Goal: Task Accomplishment & Management: Manage account settings

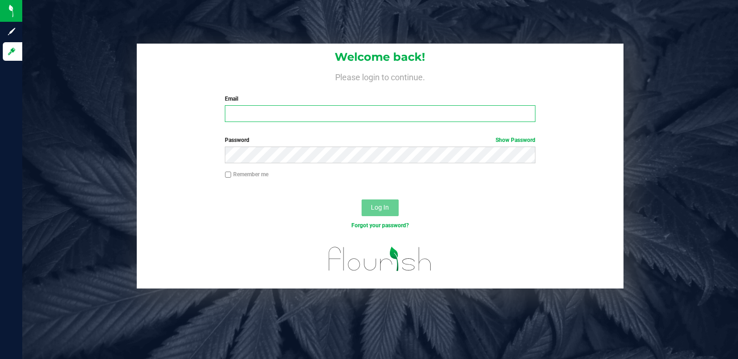
type input "alopes4224@gmail.com"
drag, startPoint x: 351, startPoint y: 114, endPoint x: 208, endPoint y: 116, distance: 142.4
click at [208, 116] on div "Welcome back! Please login to continue. Email alopes4224@gmail.com Required Ple…" at bounding box center [380, 87] width 486 height 86
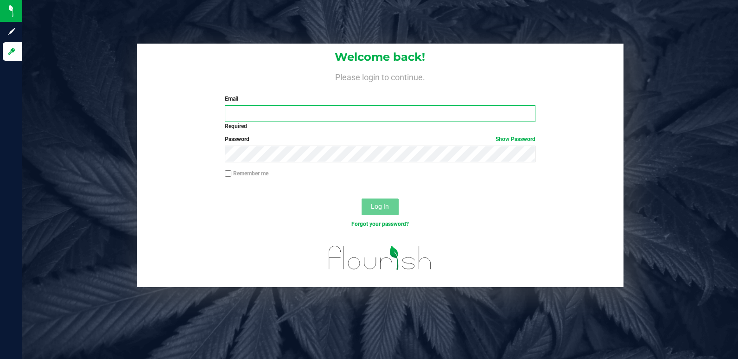
type input "[EMAIL_ADDRESS][DOMAIN_NAME]"
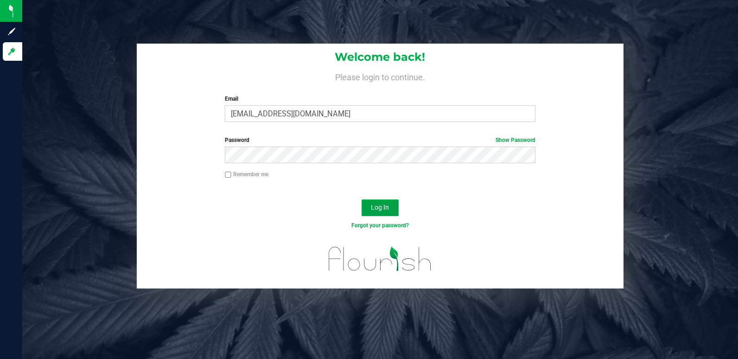
click at [379, 204] on span "Log In" at bounding box center [380, 207] width 18 height 7
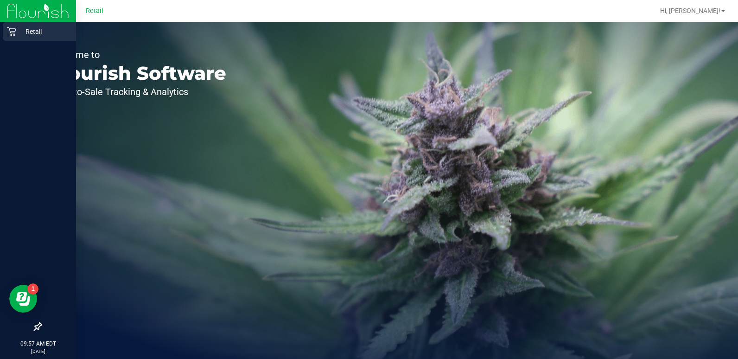
click at [10, 34] on icon at bounding box center [11, 31] width 9 height 9
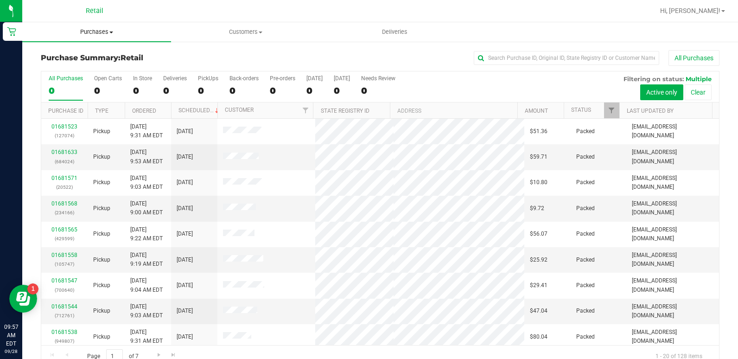
click at [103, 32] on span "Purchases" at bounding box center [96, 32] width 149 height 8
click at [55, 64] on span "Fulfillment" at bounding box center [51, 67] width 58 height 8
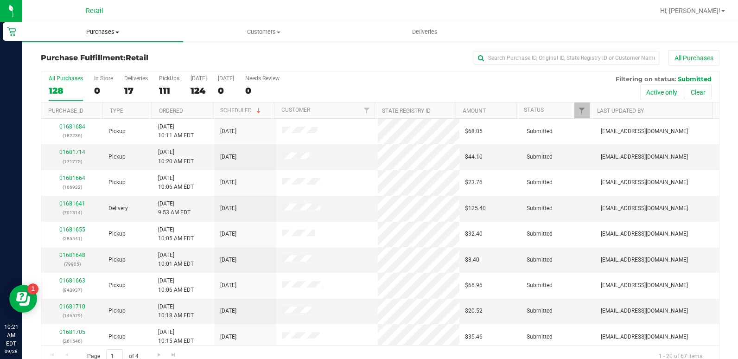
click at [108, 40] on uib-tab-heading "Purchases Summary of purchases Fulfillment All purchases" at bounding box center [102, 31] width 161 height 19
click at [70, 63] on span "Fulfillment" at bounding box center [51, 67] width 58 height 8
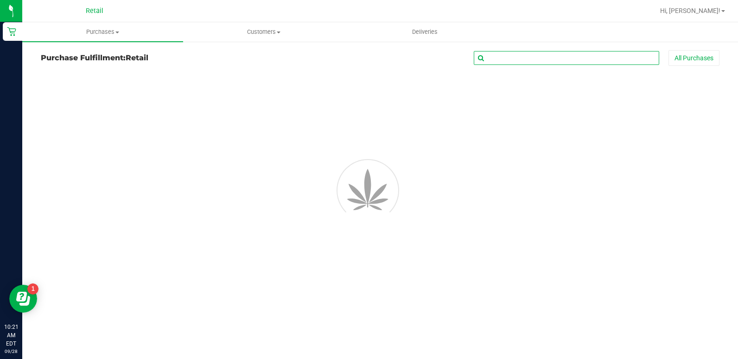
click at [538, 56] on input "text" at bounding box center [566, 58] width 185 height 14
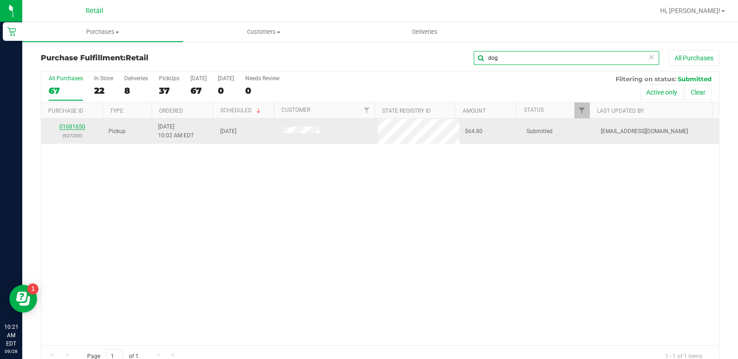
type input "dog"
click at [61, 123] on link "01681650" at bounding box center [72, 126] width 26 height 6
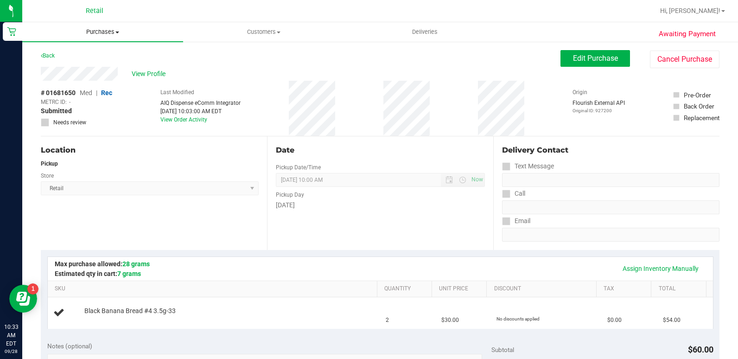
click at [103, 32] on span "Purchases" at bounding box center [102, 32] width 161 height 8
click at [82, 70] on li "Fulfillment" at bounding box center [102, 67] width 161 height 11
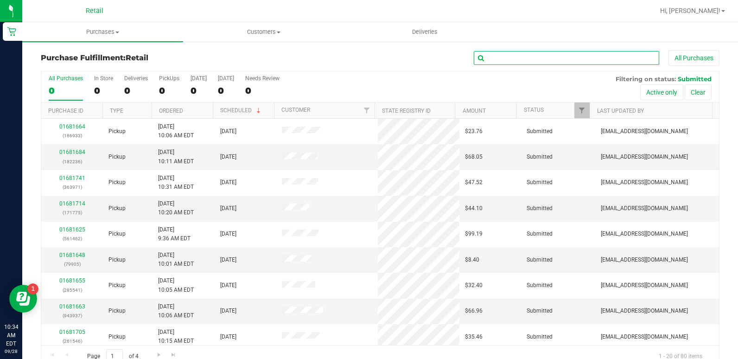
click at [556, 63] on input "text" at bounding box center [566, 58] width 185 height 14
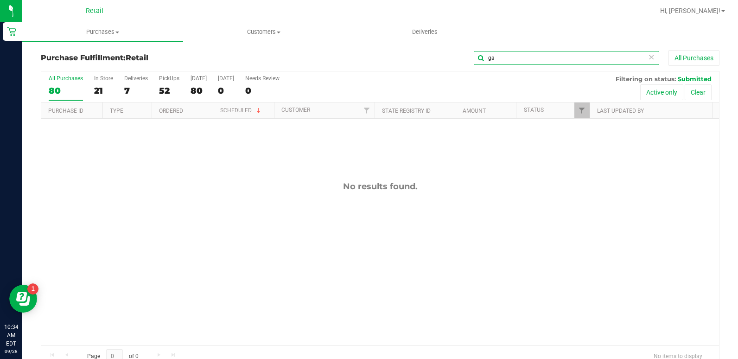
type input "g"
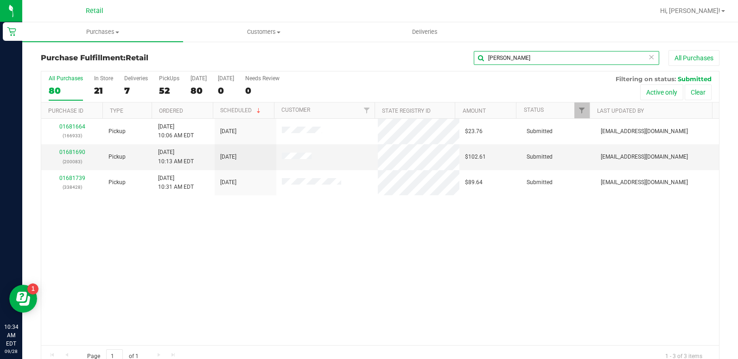
type input "[PERSON_NAME]"
click at [255, 28] on span "Customers" at bounding box center [264, 32] width 160 height 8
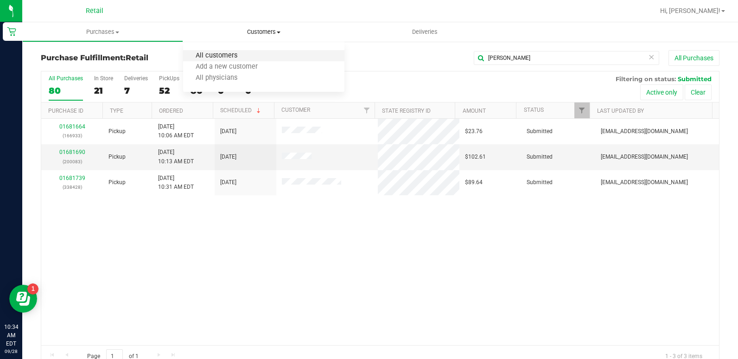
click at [230, 56] on span "All customers" at bounding box center [216, 56] width 67 height 8
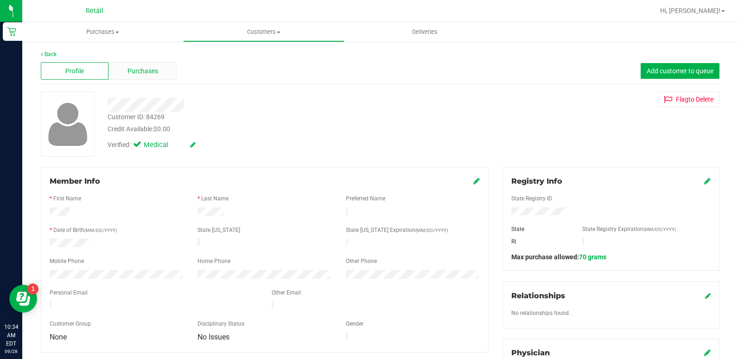
click at [125, 71] on div "Purchases" at bounding box center [143, 71] width 68 height 18
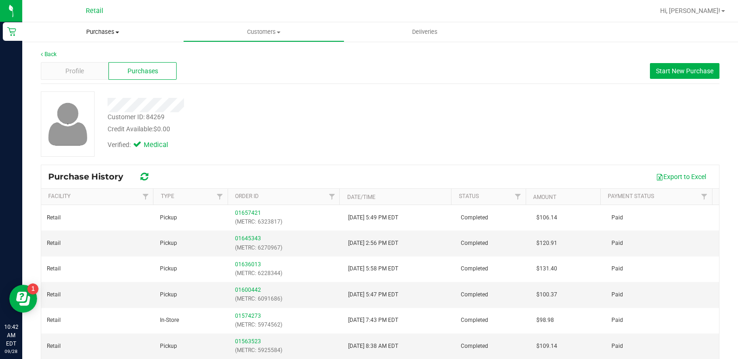
click at [96, 33] on span "Purchases" at bounding box center [102, 32] width 161 height 8
click at [88, 69] on li "Fulfillment" at bounding box center [102, 67] width 161 height 11
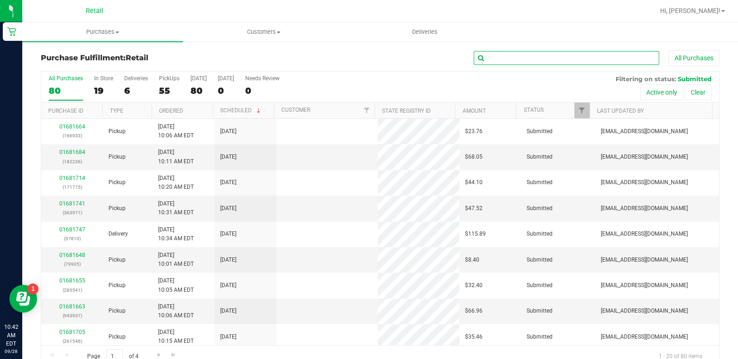
click at [600, 60] on input "text" at bounding box center [566, 58] width 185 height 14
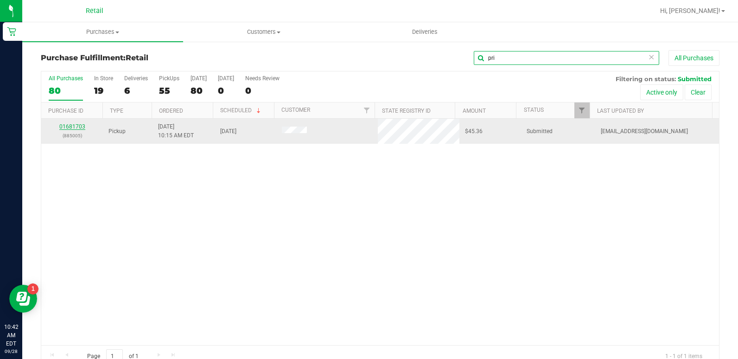
type input "pri"
click at [66, 126] on link "01681703" at bounding box center [72, 126] width 26 height 6
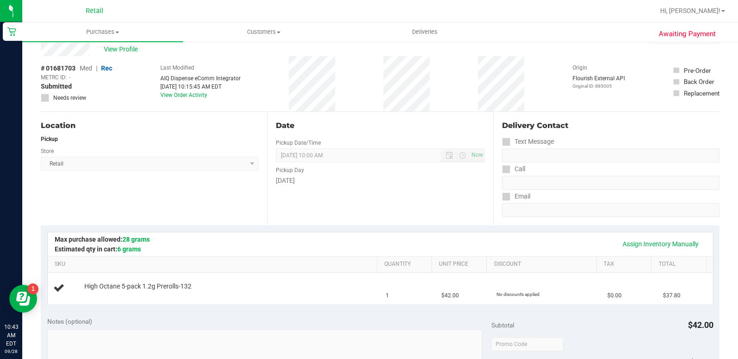
scroll to position [46, 0]
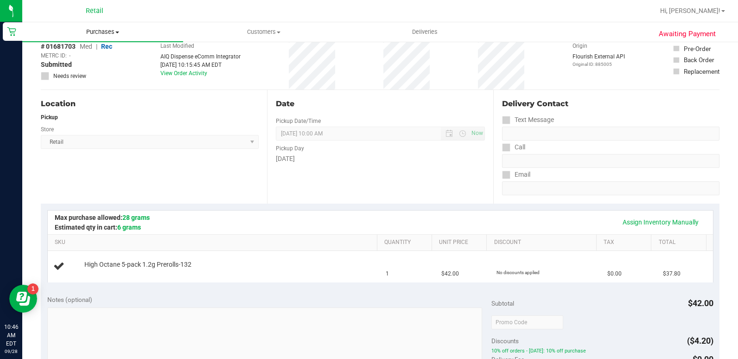
click at [82, 27] on uib-tab-heading "Purchases Summary of purchases Fulfillment All purchases" at bounding box center [102, 31] width 161 height 19
click at [70, 67] on span "Fulfillment" at bounding box center [51, 67] width 58 height 8
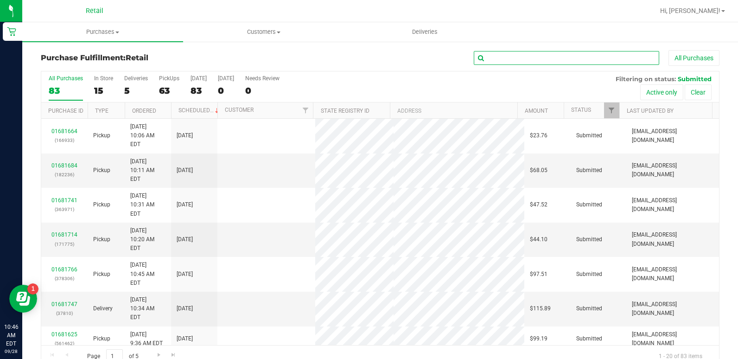
click at [607, 56] on input "text" at bounding box center [566, 58] width 185 height 14
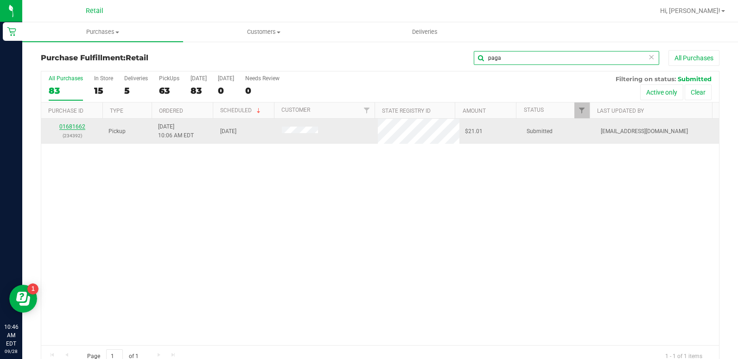
type input "paga"
click at [64, 125] on link "01681662" at bounding box center [72, 126] width 26 height 6
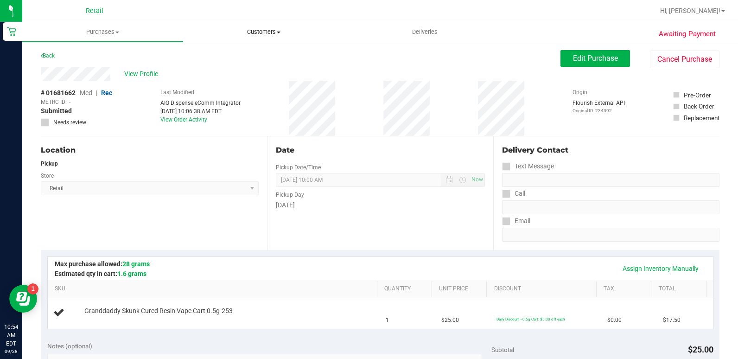
click at [243, 38] on uib-tab-heading "Customers All customers Add a new customer All physicians" at bounding box center [264, 32] width 160 height 19
click at [221, 55] on span "All customers" at bounding box center [216, 56] width 67 height 8
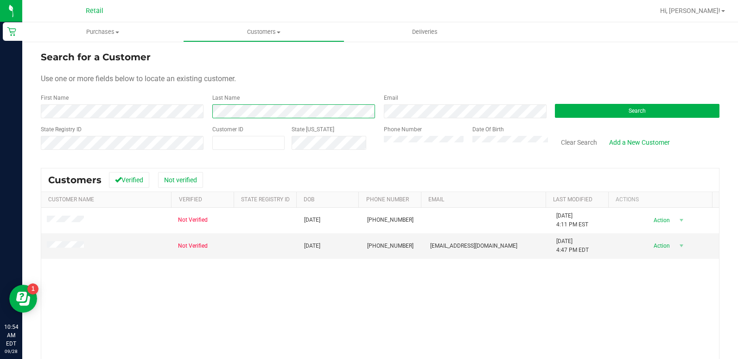
click at [173, 112] on div "First Name Last Name Email Search" at bounding box center [380, 106] width 679 height 25
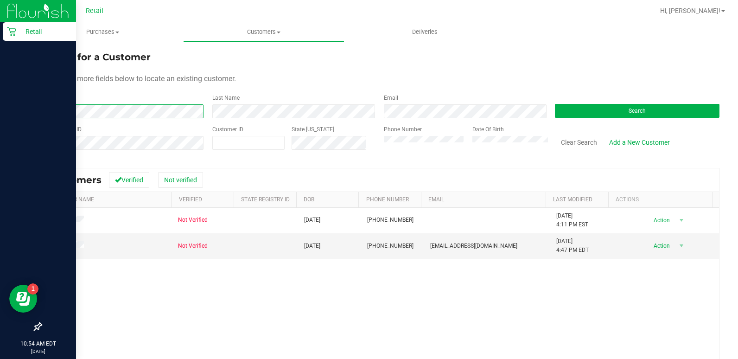
click at [0, 95] on html "Retail 10:54 AM EDT [DATE] 09/28 Retail Hi, [PERSON_NAME]! Purchases Summary of…" at bounding box center [369, 179] width 738 height 359
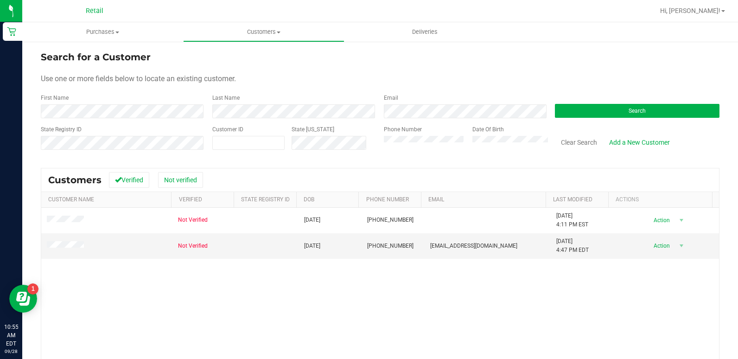
click at [406, 72] on form "Search for a Customer Use one or more fields below to locate an existing custom…" at bounding box center [380, 104] width 679 height 108
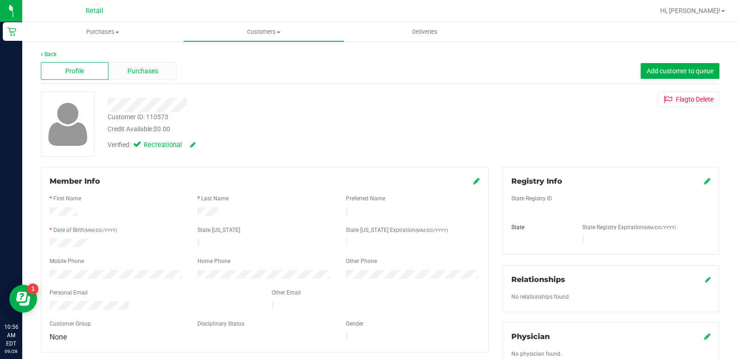
click at [150, 70] on span "Purchases" at bounding box center [143, 71] width 31 height 10
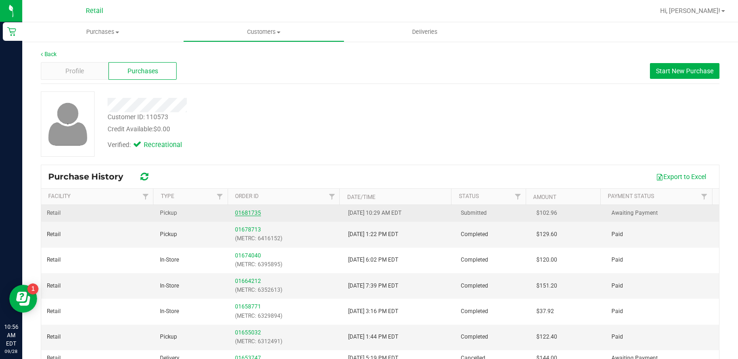
click at [238, 213] on link "01681735" at bounding box center [248, 213] width 26 height 6
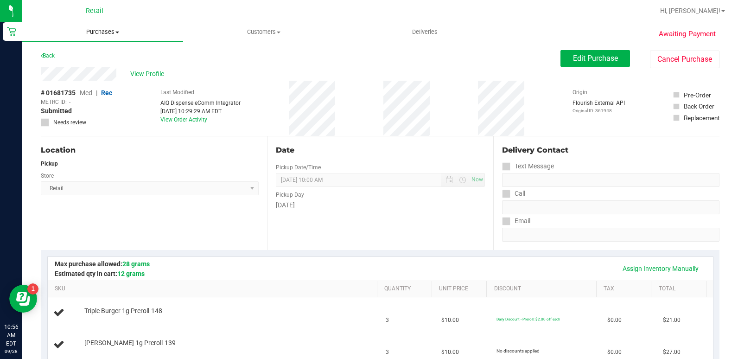
click at [104, 37] on uib-tab-heading "Purchases Summary of purchases Fulfillment All purchases" at bounding box center [102, 31] width 161 height 19
click at [83, 64] on li "Fulfillment" at bounding box center [102, 67] width 161 height 11
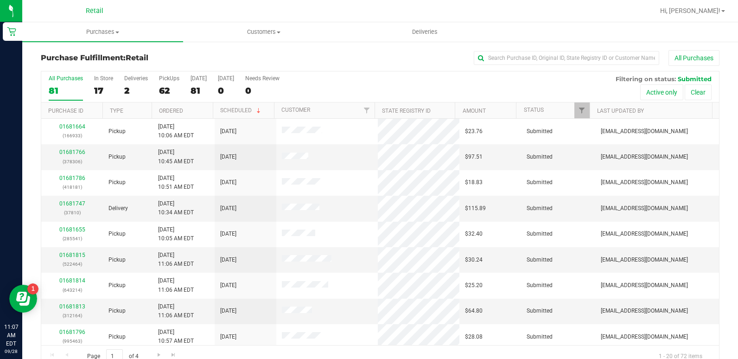
click at [499, 47] on div "Purchase Fulfillment: Retail All Purchases All Purchases 81 In Store 17 Deliver…" at bounding box center [380, 209] width 716 height 336
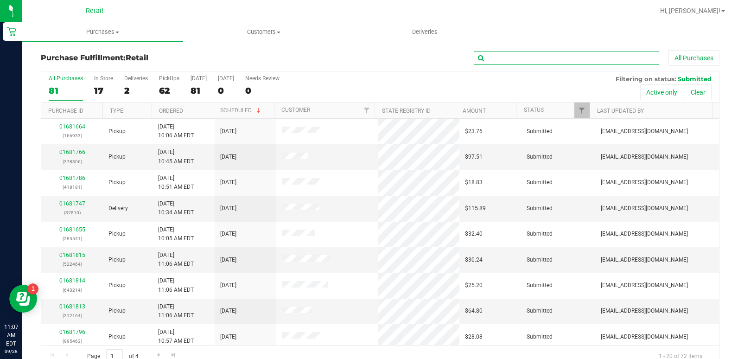
click at [515, 54] on input "text" at bounding box center [566, 58] width 185 height 14
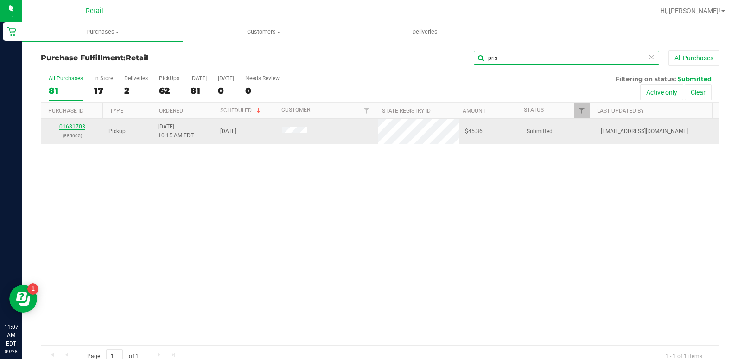
type input "pris"
click at [70, 128] on link "01681703" at bounding box center [72, 126] width 26 height 6
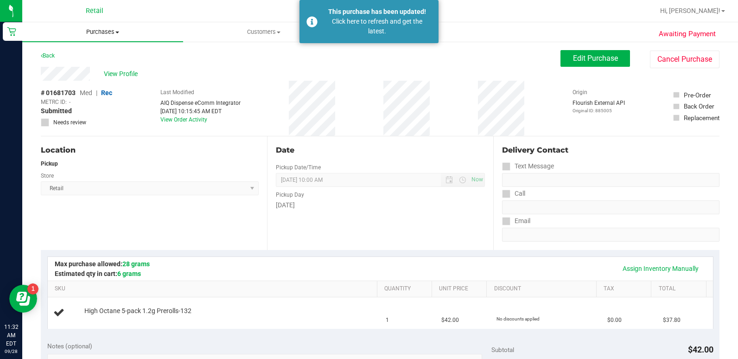
click at [96, 41] on link "Purchases Summary of purchases Fulfillment All purchases" at bounding box center [102, 31] width 161 height 19
click at [100, 65] on li "Fulfillment" at bounding box center [102, 67] width 161 height 11
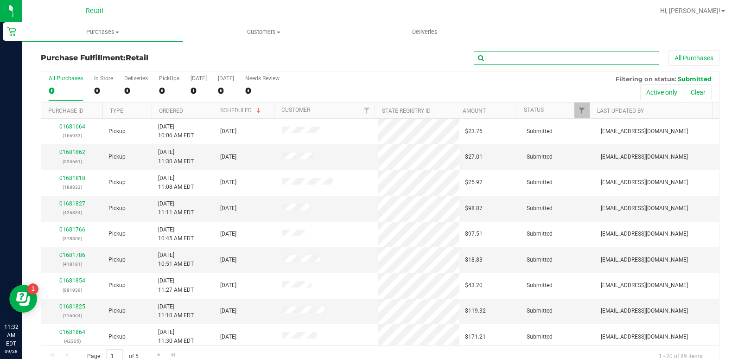
click at [489, 55] on input "text" at bounding box center [566, 58] width 185 height 14
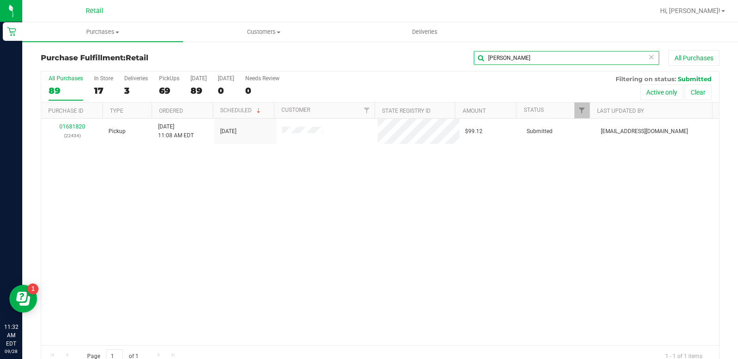
type input "[PERSON_NAME]"
click at [262, 26] on uib-tab-heading "Customers All customers Add a new customer All physicians" at bounding box center [264, 32] width 160 height 19
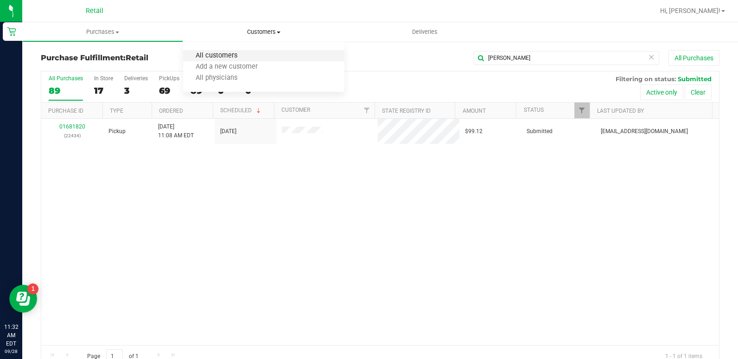
click at [234, 57] on span "All customers" at bounding box center [216, 56] width 67 height 8
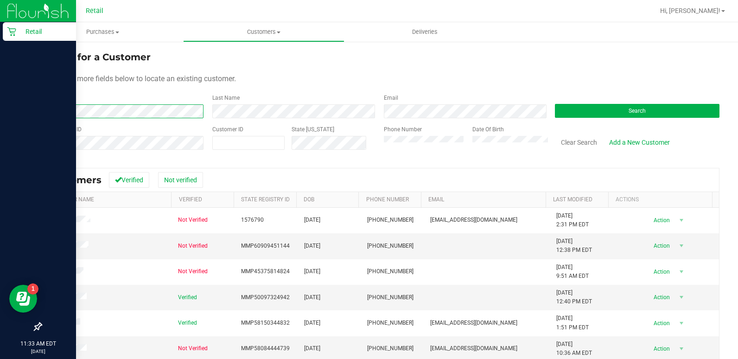
click at [6, 100] on div "Retail 11:33 AM EDT [DATE] 09/28 Retail Hi, [PERSON_NAME]! Purchases Summary of…" at bounding box center [369, 179] width 738 height 359
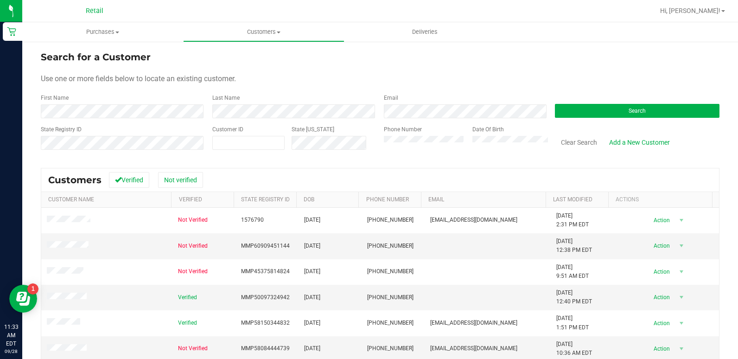
click at [246, 103] on div "Last Name" at bounding box center [291, 106] width 172 height 25
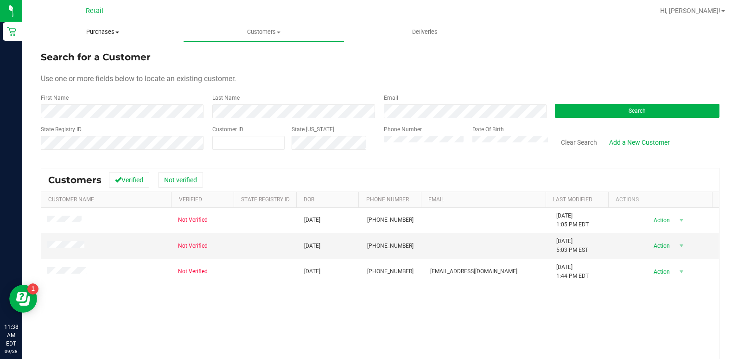
click at [109, 26] on uib-tab-heading "Purchases Summary of purchases Fulfillment All purchases" at bounding box center [102, 31] width 161 height 19
click at [92, 71] on li "Fulfillment" at bounding box center [102, 67] width 161 height 11
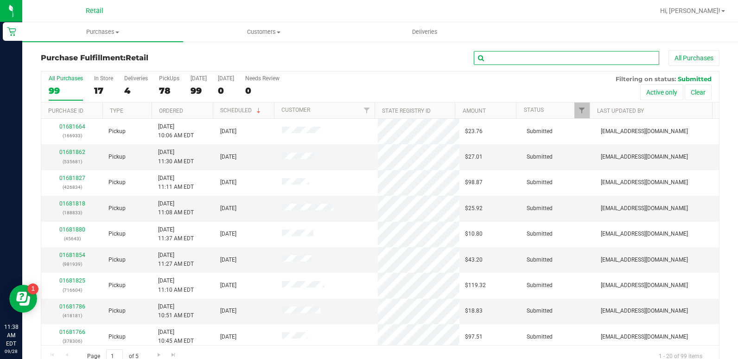
click at [585, 57] on input "text" at bounding box center [566, 58] width 185 height 14
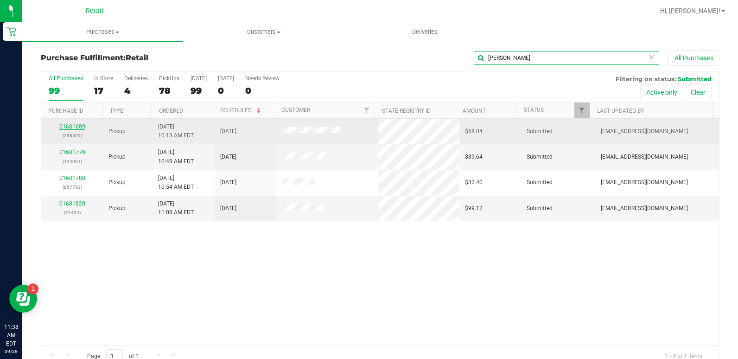
type input "[PERSON_NAME]"
click at [69, 126] on link "01681689" at bounding box center [72, 126] width 26 height 6
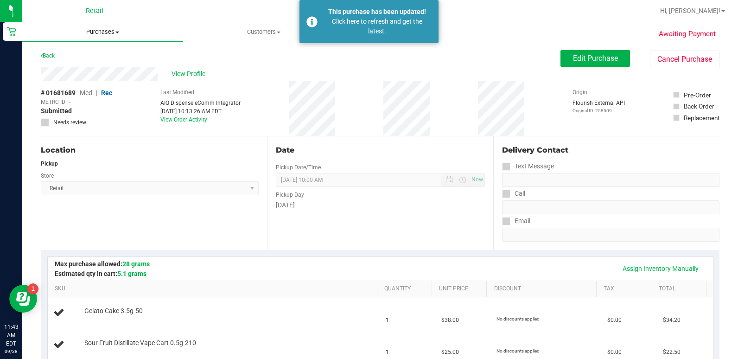
click at [106, 38] on uib-tab-heading "Purchases Summary of purchases Fulfillment All purchases" at bounding box center [102, 31] width 161 height 19
click at [83, 70] on li "Fulfillment" at bounding box center [102, 67] width 161 height 11
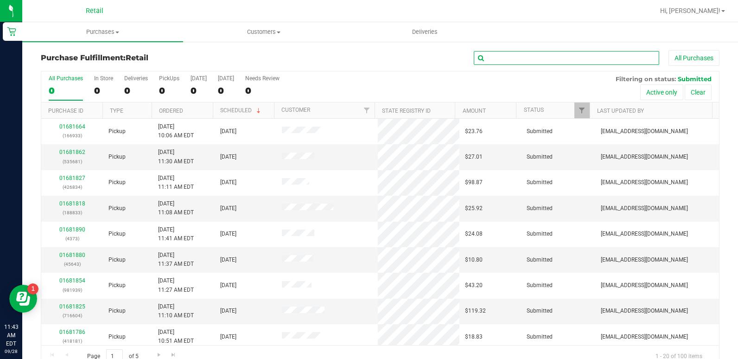
click at [566, 58] on input "text" at bounding box center [566, 58] width 185 height 14
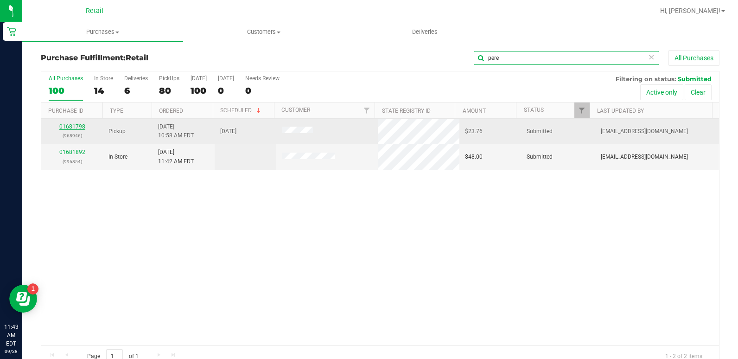
type input "pere"
click at [65, 126] on link "01681798" at bounding box center [72, 126] width 26 height 6
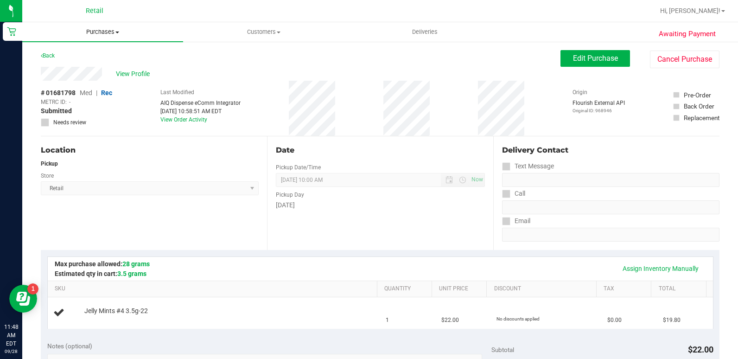
click at [88, 32] on span "Purchases" at bounding box center [102, 32] width 161 height 8
click at [91, 68] on li "Fulfillment" at bounding box center [102, 67] width 161 height 11
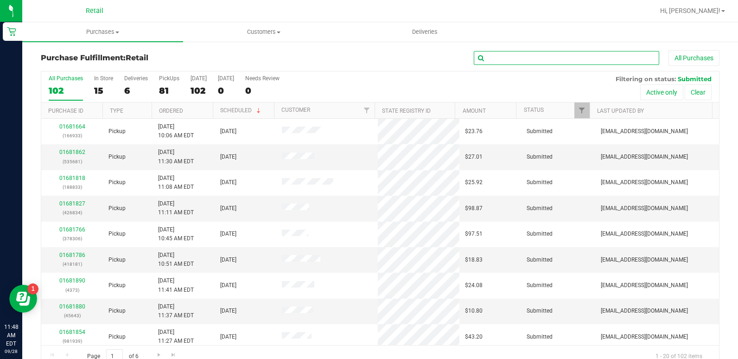
click at [564, 59] on input "text" at bounding box center [566, 58] width 185 height 14
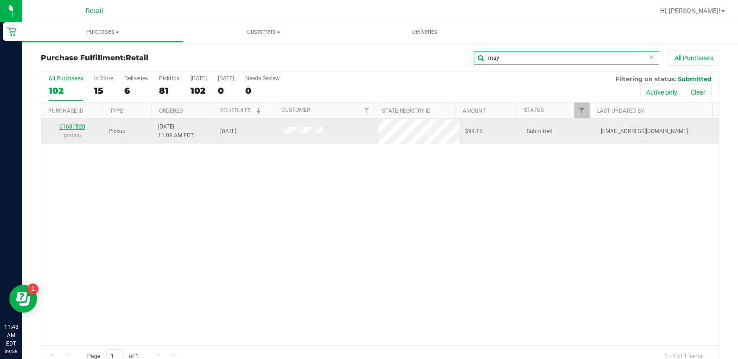
type input "may"
click at [64, 124] on link "01681820" at bounding box center [72, 126] width 26 height 6
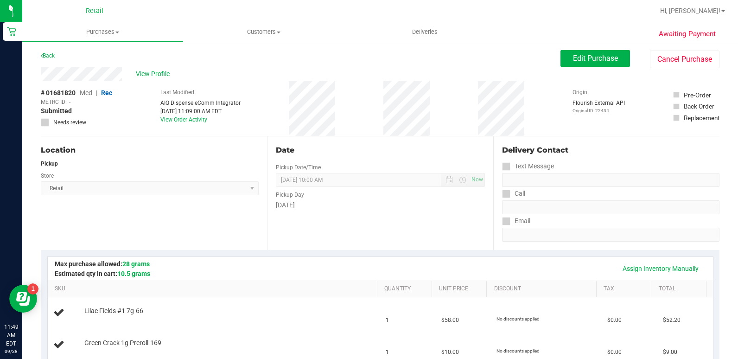
scroll to position [294, 0]
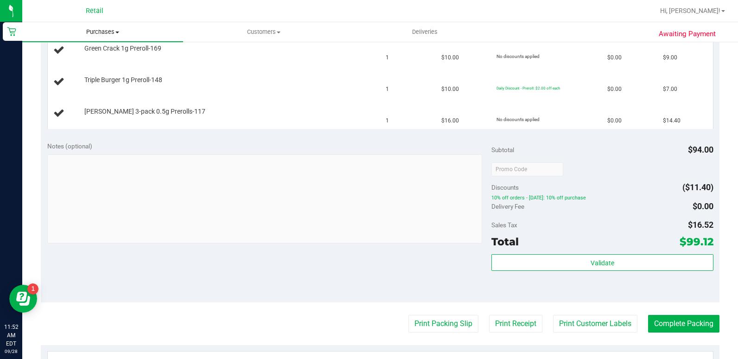
click at [91, 25] on uib-tab-heading "Purchases Summary of purchases Fulfillment All purchases" at bounding box center [102, 31] width 161 height 19
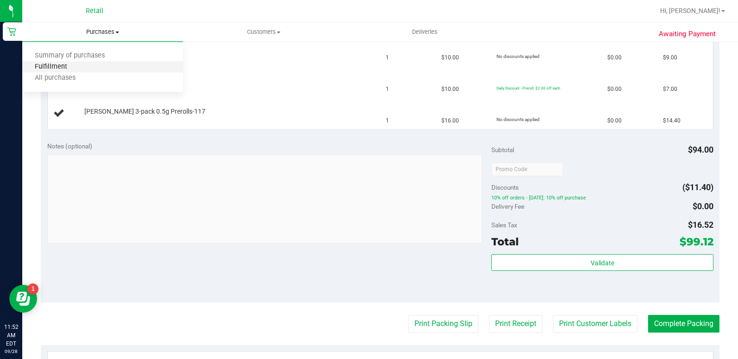
click at [64, 63] on span "Fulfillment" at bounding box center [51, 67] width 58 height 8
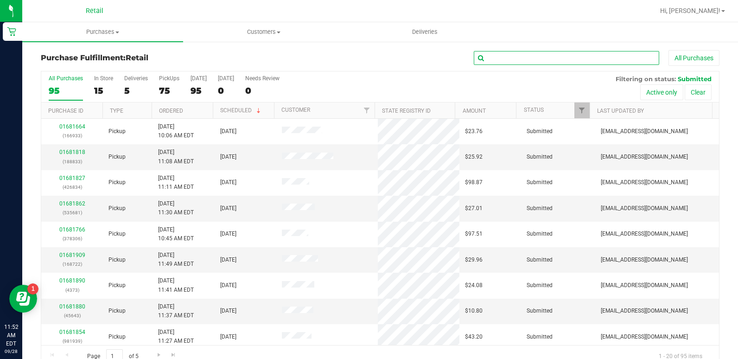
click at [569, 58] on input "text" at bounding box center [566, 58] width 185 height 14
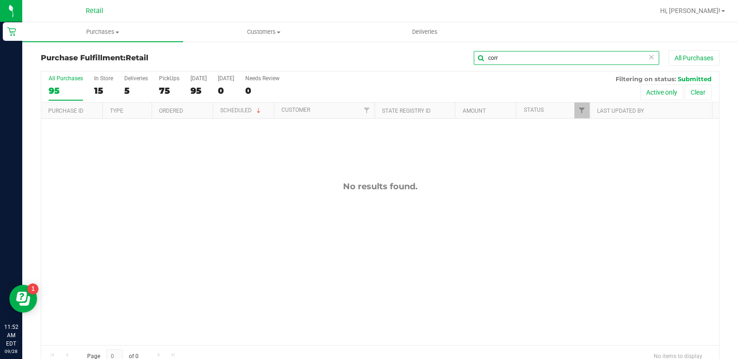
type input "corr"
click at [474, 63] on input "corr" at bounding box center [566, 58] width 185 height 14
type input "jone"
click at [273, 30] on span "Customers" at bounding box center [264, 32] width 160 height 8
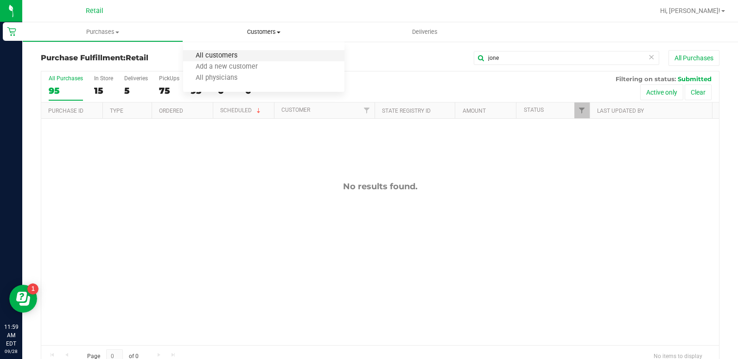
click at [249, 58] on span "All customers" at bounding box center [216, 56] width 67 height 8
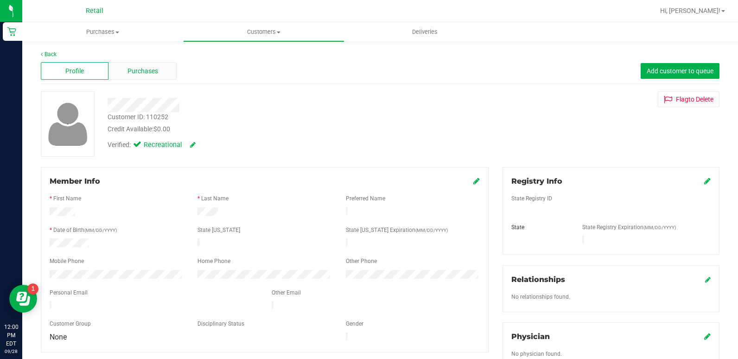
click at [128, 66] on span "Purchases" at bounding box center [143, 71] width 31 height 10
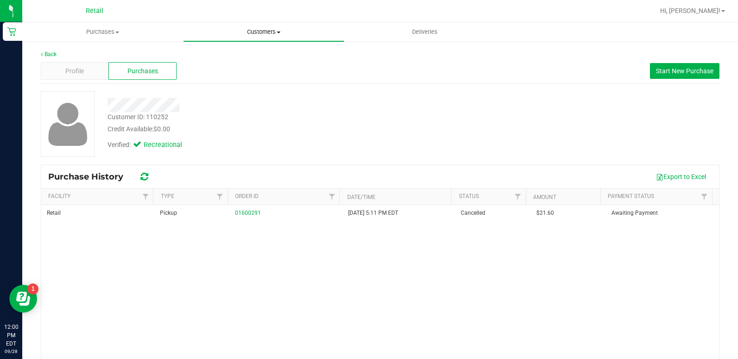
click at [253, 35] on span "Customers" at bounding box center [264, 32] width 160 height 8
click at [236, 54] on span "All customers" at bounding box center [216, 56] width 67 height 8
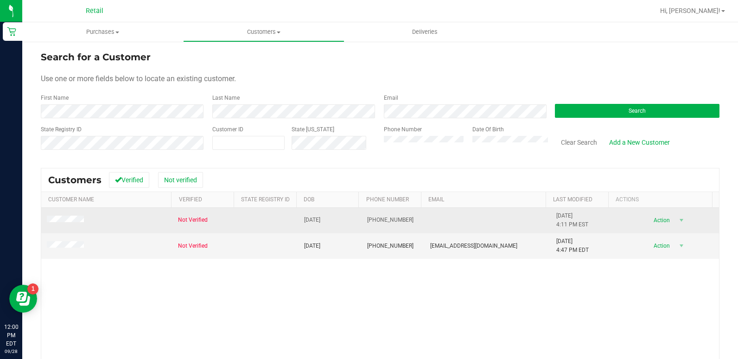
click at [69, 212] on td at bounding box center [106, 221] width 131 height 26
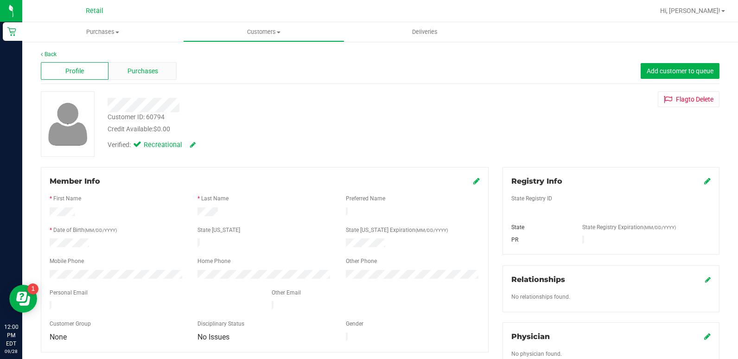
click at [143, 64] on div "Purchases" at bounding box center [143, 71] width 68 height 18
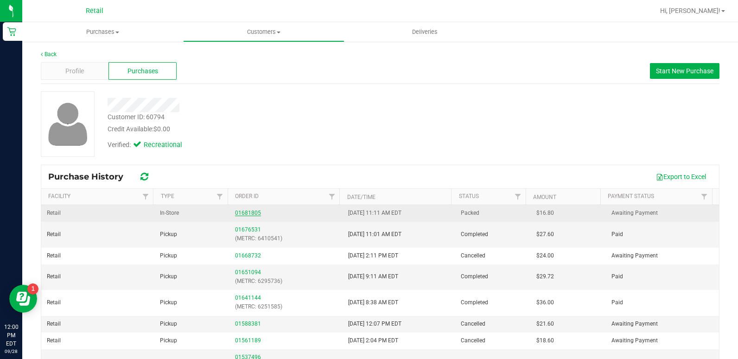
click at [248, 214] on link "01681805" at bounding box center [248, 213] width 26 height 6
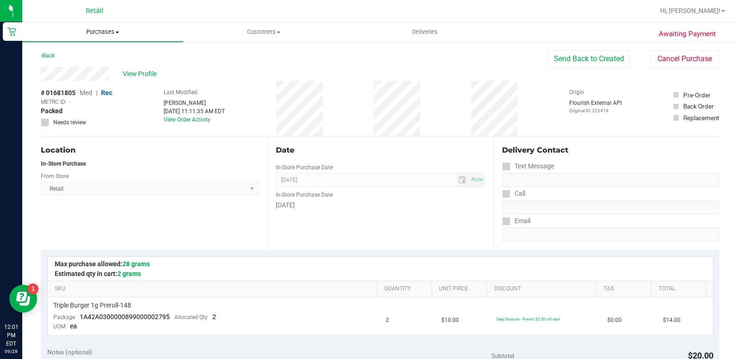
click at [115, 33] on span "Purchases" at bounding box center [102, 32] width 161 height 8
click at [93, 72] on li "Fulfillment" at bounding box center [102, 67] width 161 height 11
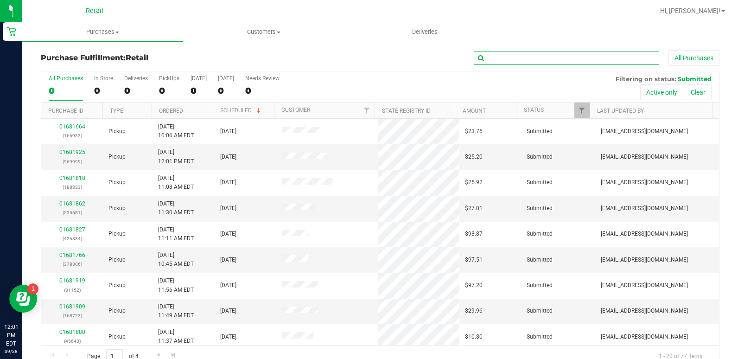
click at [542, 53] on input "text" at bounding box center [566, 58] width 185 height 14
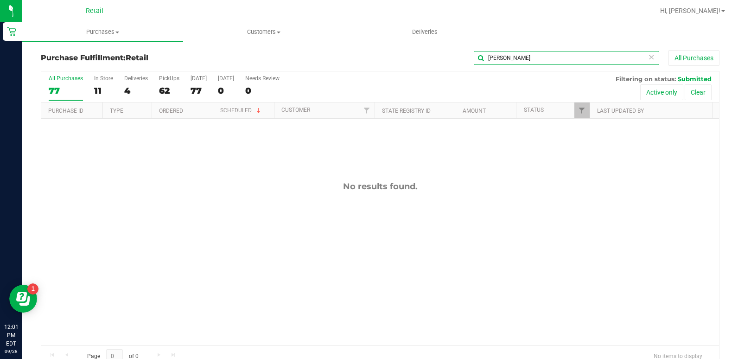
type input "[PERSON_NAME]"
click at [261, 35] on span "Customers" at bounding box center [264, 32] width 160 height 8
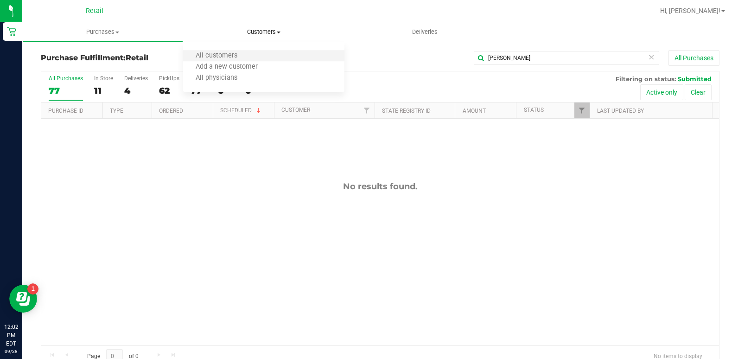
click at [272, 57] on li "All customers" at bounding box center [263, 56] width 161 height 11
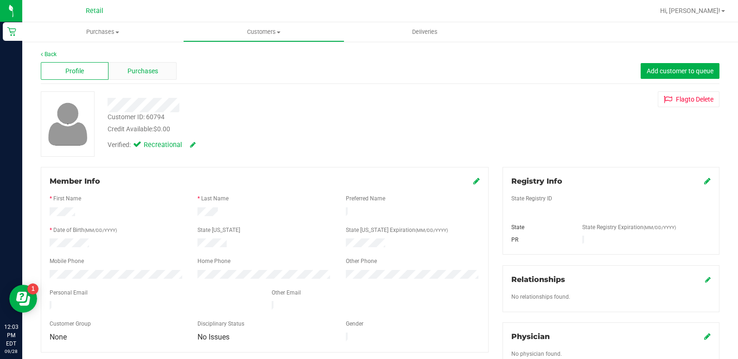
click at [157, 75] on span "Purchases" at bounding box center [143, 71] width 31 height 10
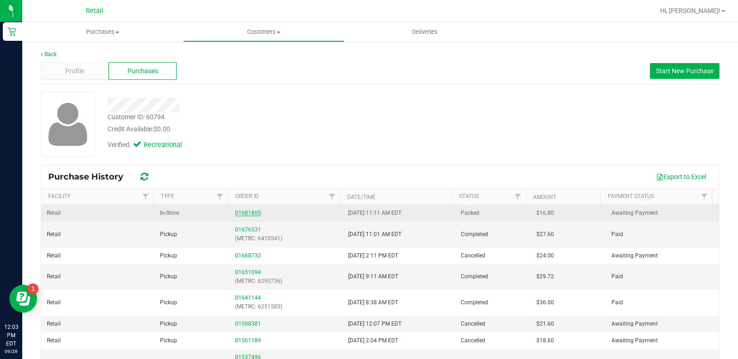
click at [235, 215] on link "01681805" at bounding box center [248, 213] width 26 height 6
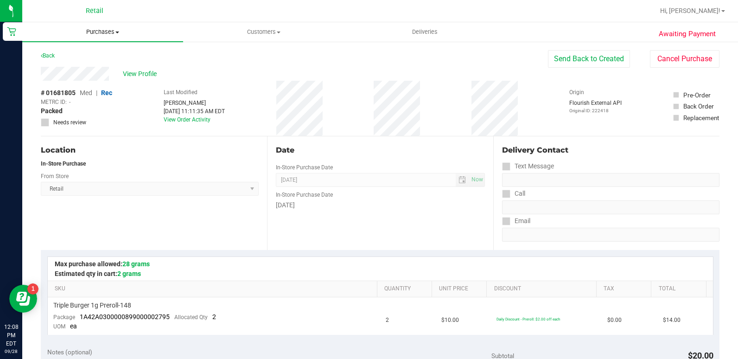
click at [108, 38] on uib-tab-heading "Purchases Summary of purchases Fulfillment All purchases" at bounding box center [102, 31] width 161 height 19
click at [86, 66] on li "Fulfillment" at bounding box center [102, 67] width 161 height 11
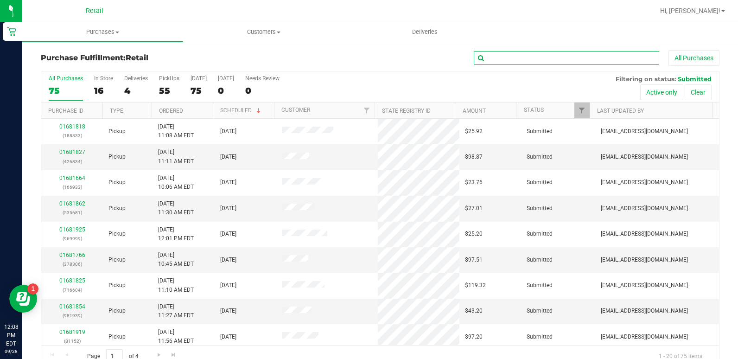
click at [595, 56] on input "text" at bounding box center [566, 58] width 185 height 14
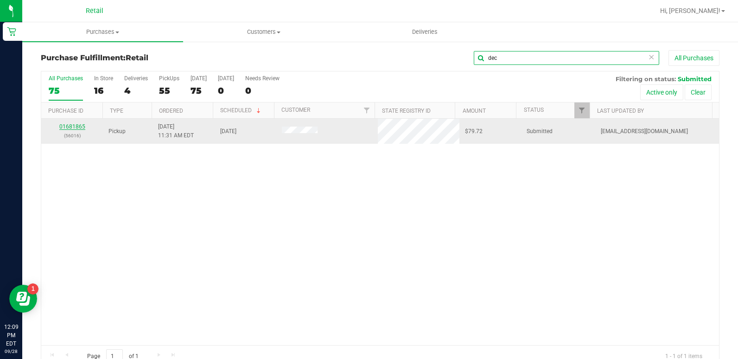
type input "dec"
click at [71, 128] on link "01681865" at bounding box center [72, 126] width 26 height 6
